Goal: Understand process/instructions: Learn how to perform a task or action

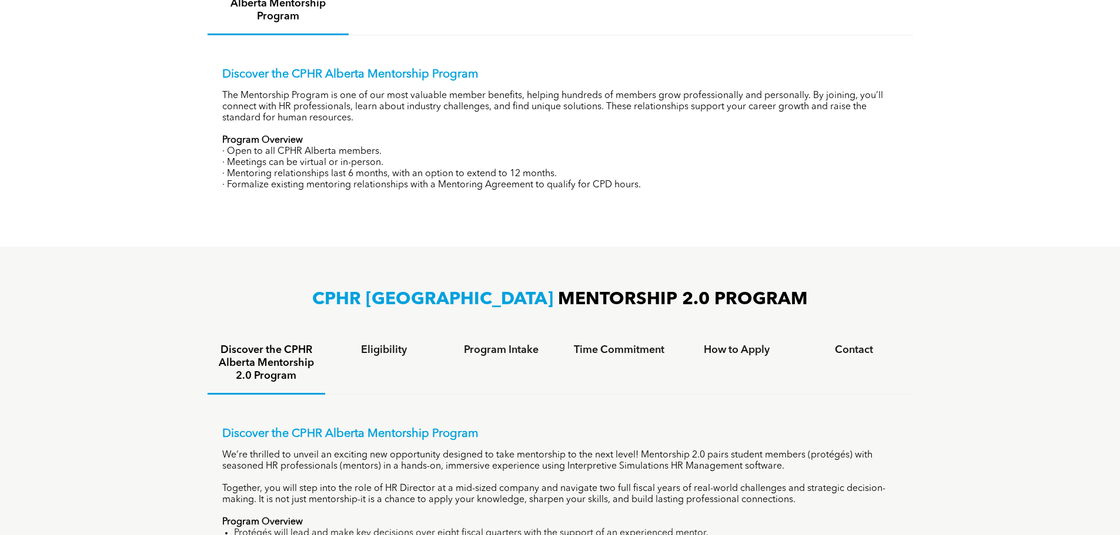
scroll to position [764, 0]
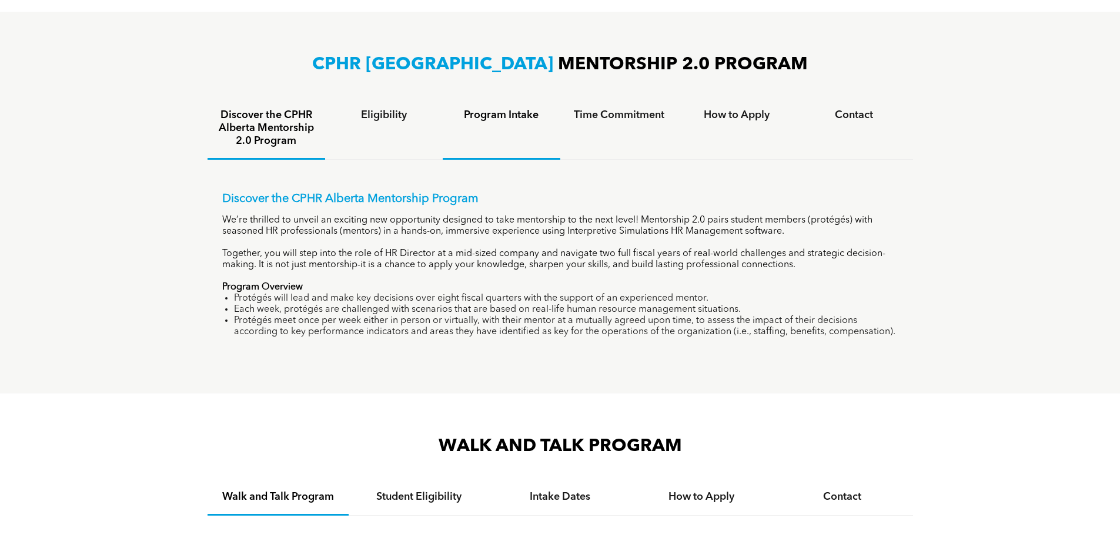
click at [484, 122] on div "Program Intake" at bounding box center [502, 129] width 118 height 62
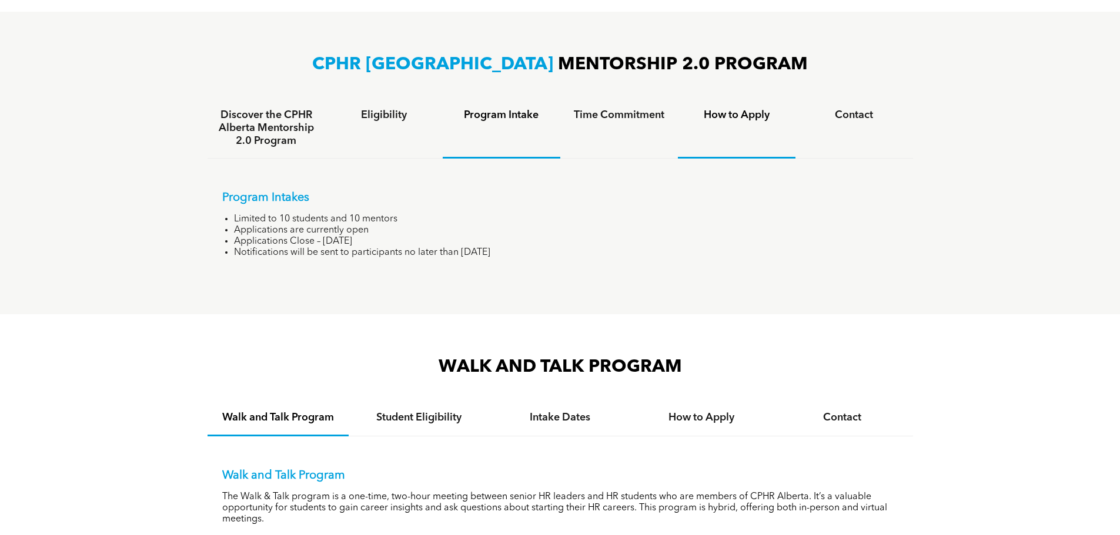
click at [732, 118] on h4 "How to Apply" at bounding box center [736, 115] width 96 height 13
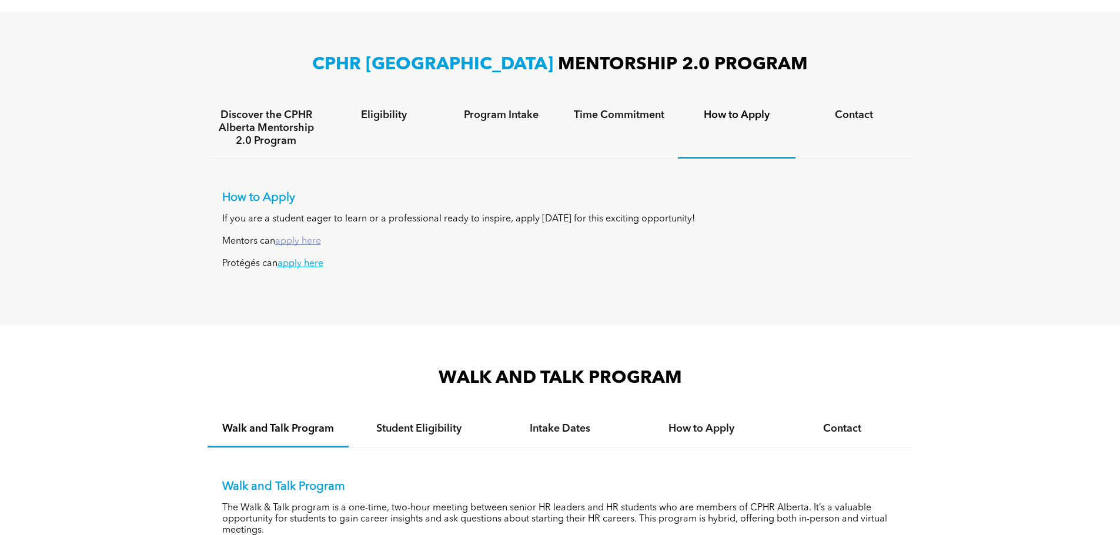
click at [313, 241] on link "apply here" at bounding box center [298, 241] width 46 height 9
click at [632, 115] on h4 "Time Commitment" at bounding box center [619, 115] width 96 height 13
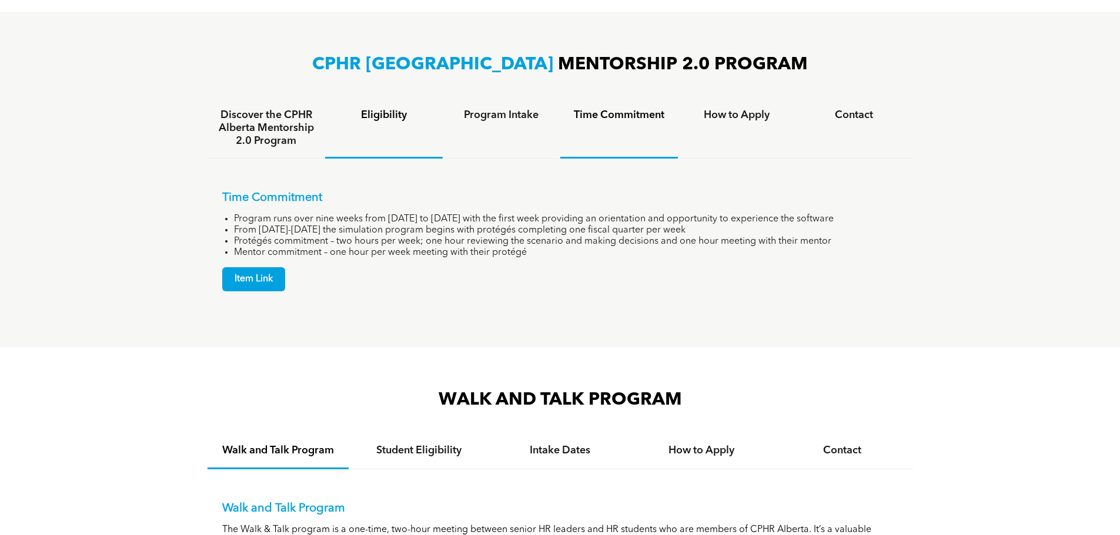
click at [282, 112] on h4 "Discover the CPHR Alberta Mentorship 2.0 Program" at bounding box center [266, 128] width 96 height 39
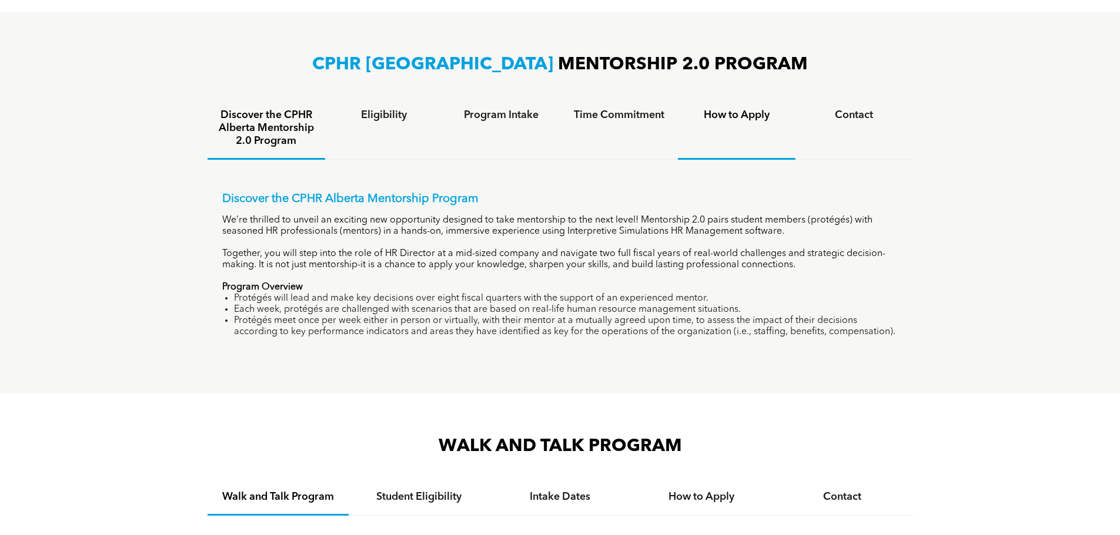
click at [725, 116] on h4 "How to Apply" at bounding box center [736, 115] width 96 height 13
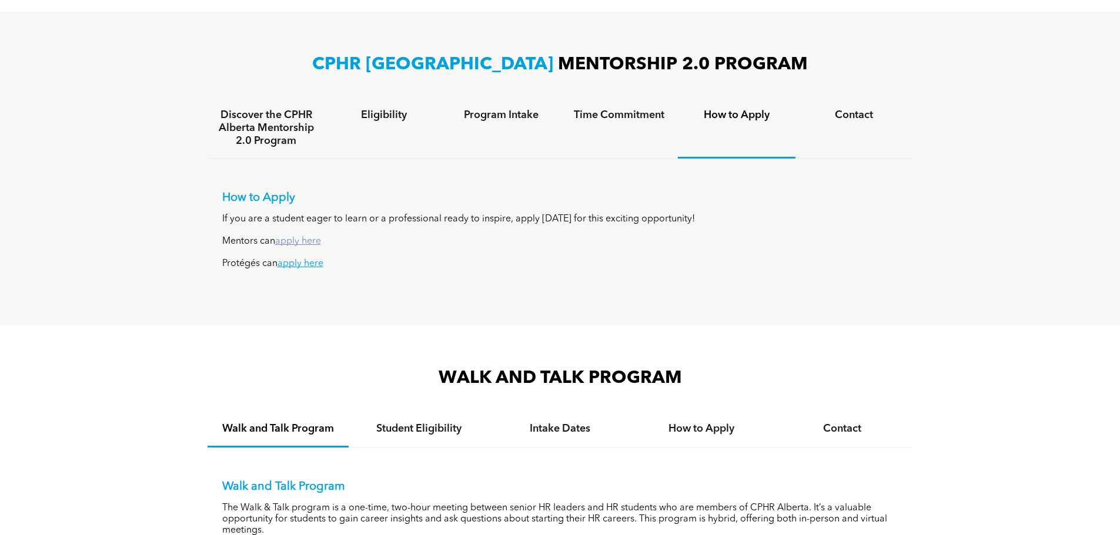
click at [300, 239] on link "apply here" at bounding box center [298, 241] width 46 height 9
click at [308, 241] on link "apply here" at bounding box center [298, 241] width 46 height 9
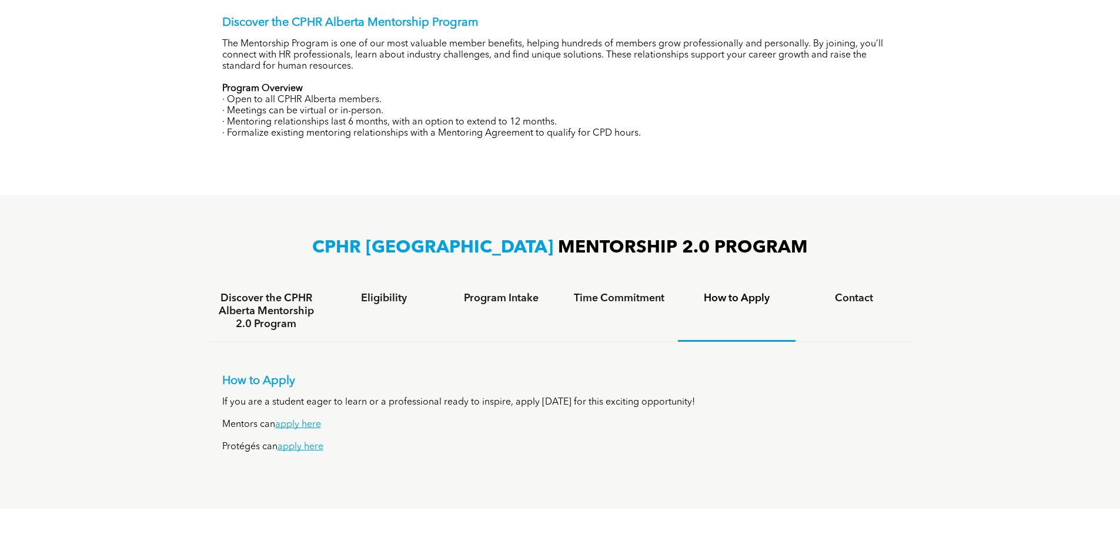
scroll to position [705, 0]
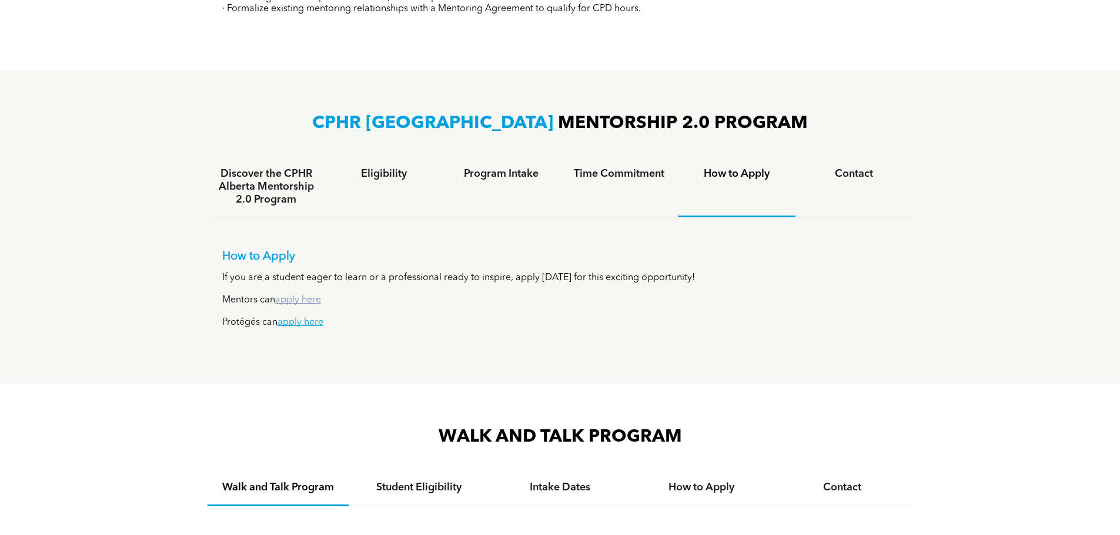
click at [302, 297] on link "apply here" at bounding box center [298, 300] width 46 height 9
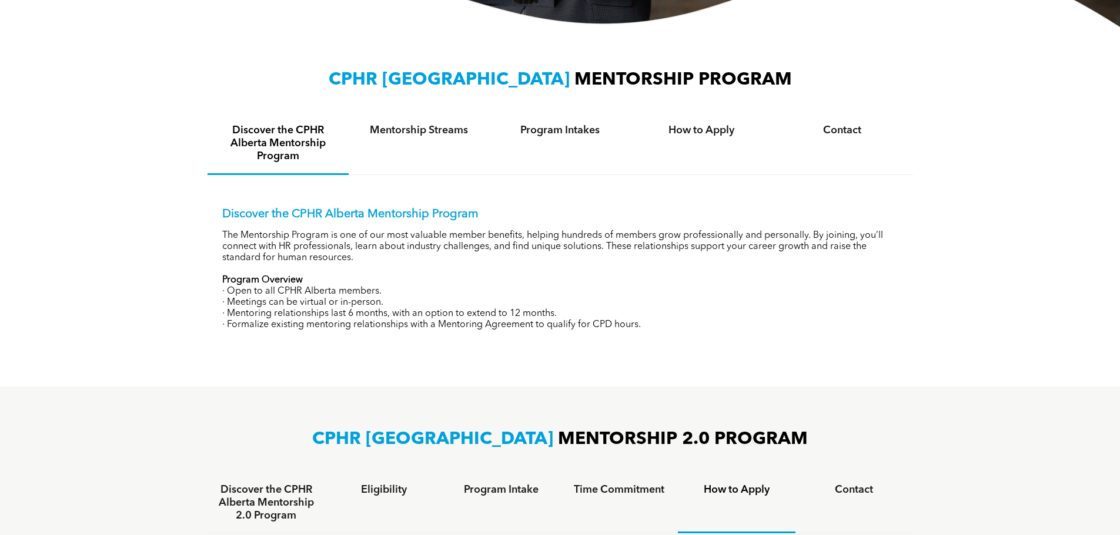
scroll to position [624, 0]
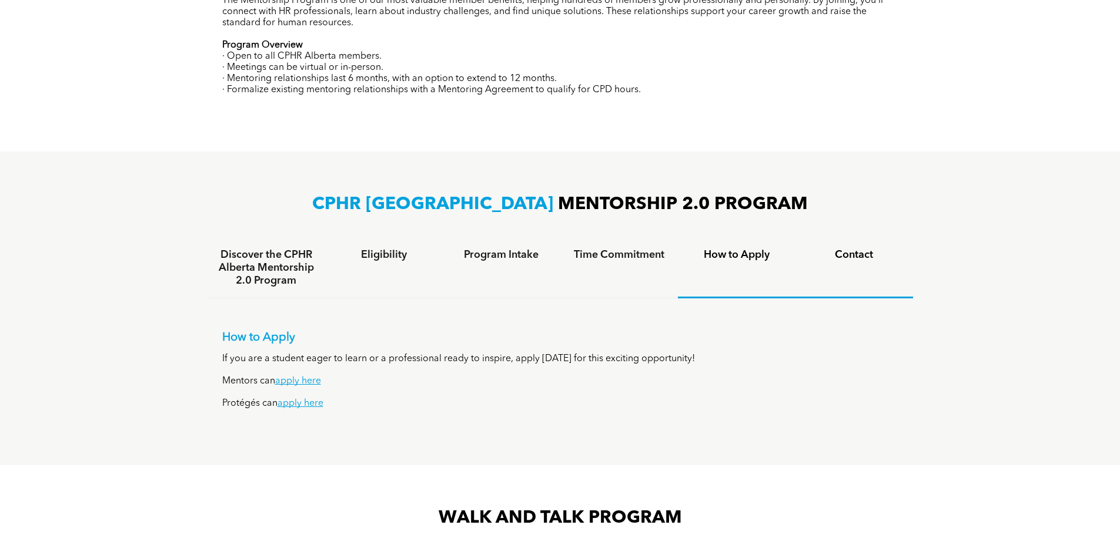
click at [861, 255] on h4 "Contact" at bounding box center [854, 255] width 96 height 13
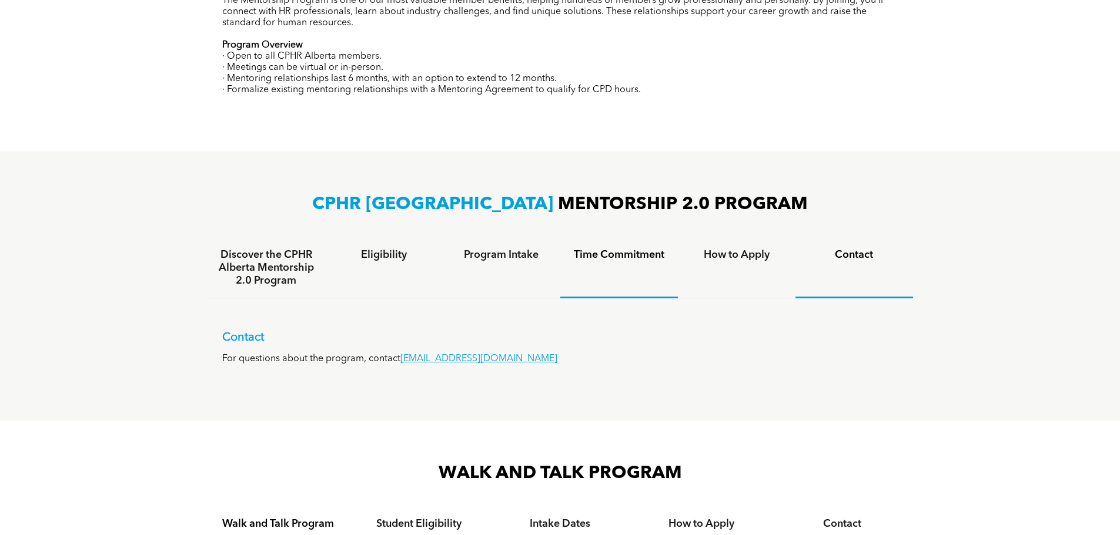
click at [604, 258] on h4 "Time Commitment" at bounding box center [619, 255] width 96 height 13
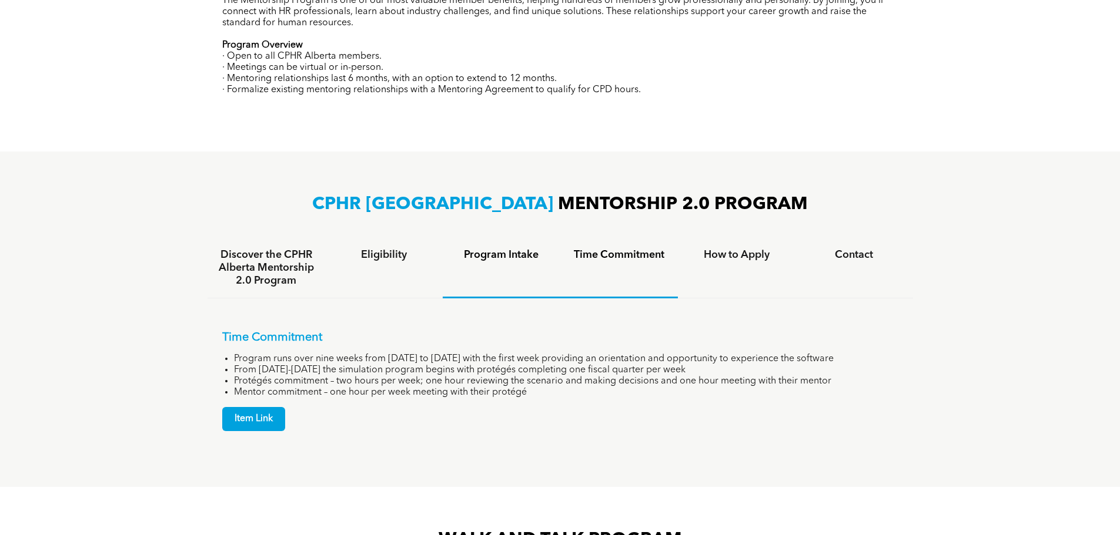
click at [508, 252] on h4 "Program Intake" at bounding box center [501, 255] width 96 height 13
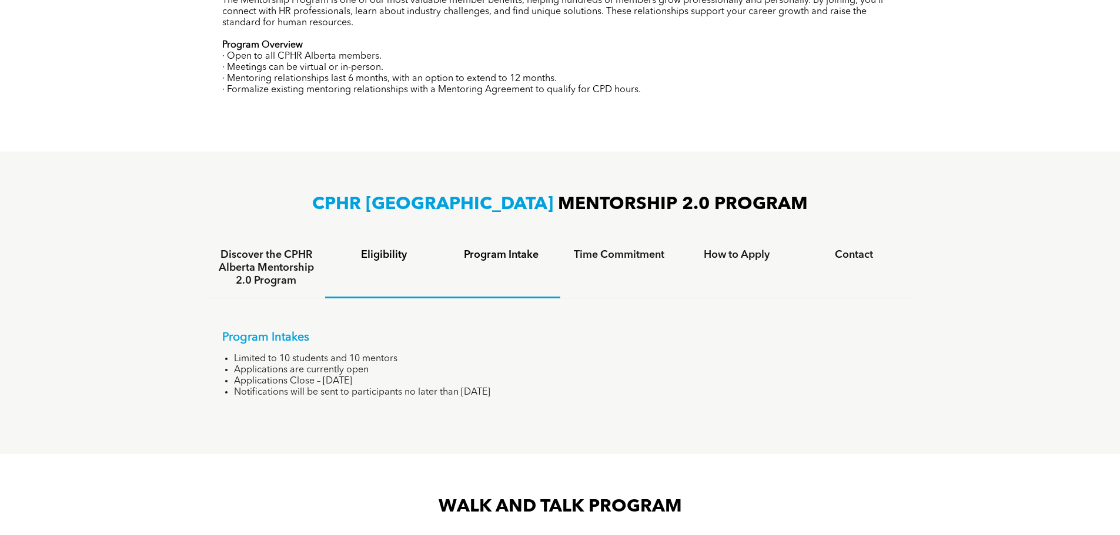
click at [371, 252] on h4 "Eligibility" at bounding box center [384, 255] width 96 height 13
